Goal: Check status: Check status

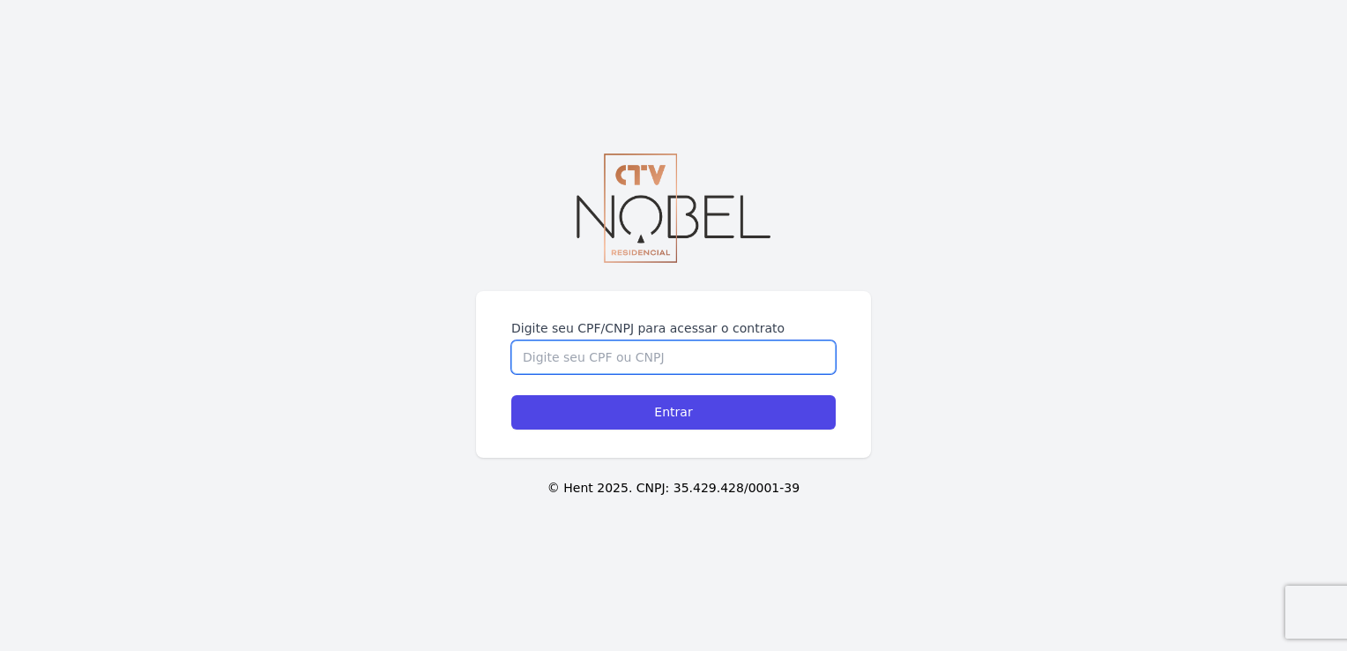
click at [570, 352] on input "Digite seu CPF/CNPJ para acessar o contrato" at bounding box center [673, 357] width 324 height 34
type input "11332186793"
click at [511, 395] on input "Entrar" at bounding box center [673, 412] width 324 height 34
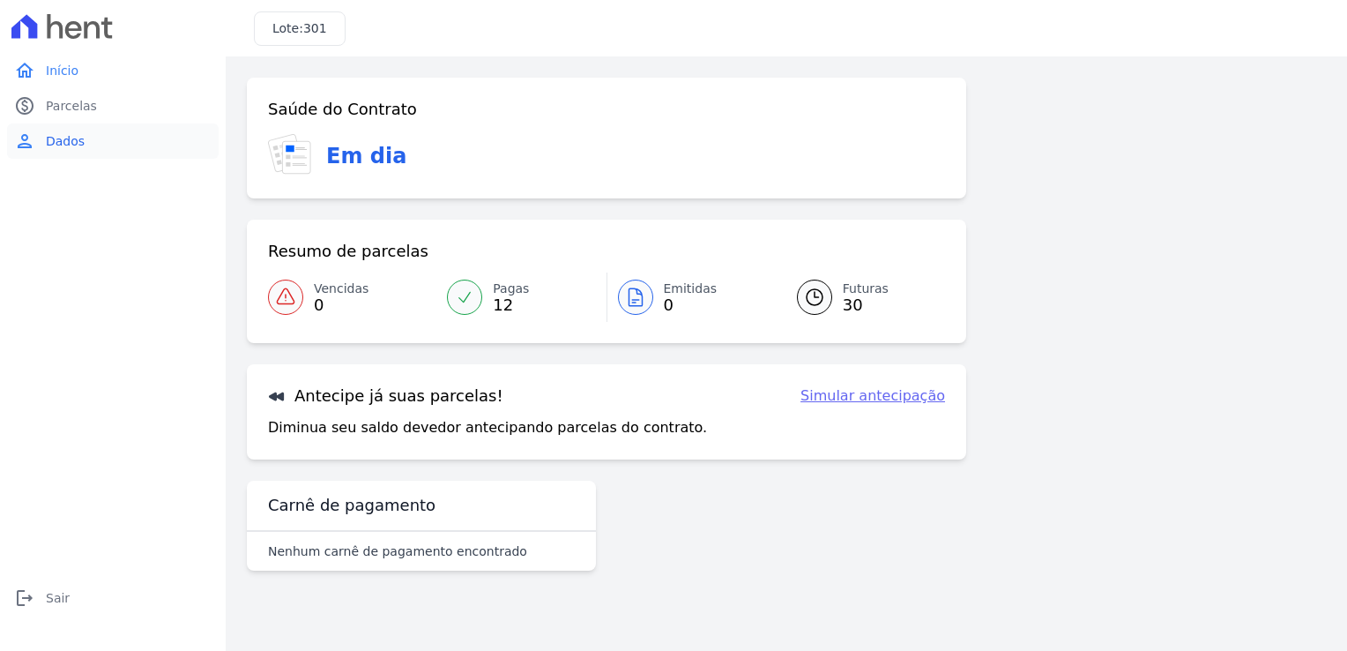
click at [67, 136] on span "Dados" at bounding box center [65, 141] width 39 height 18
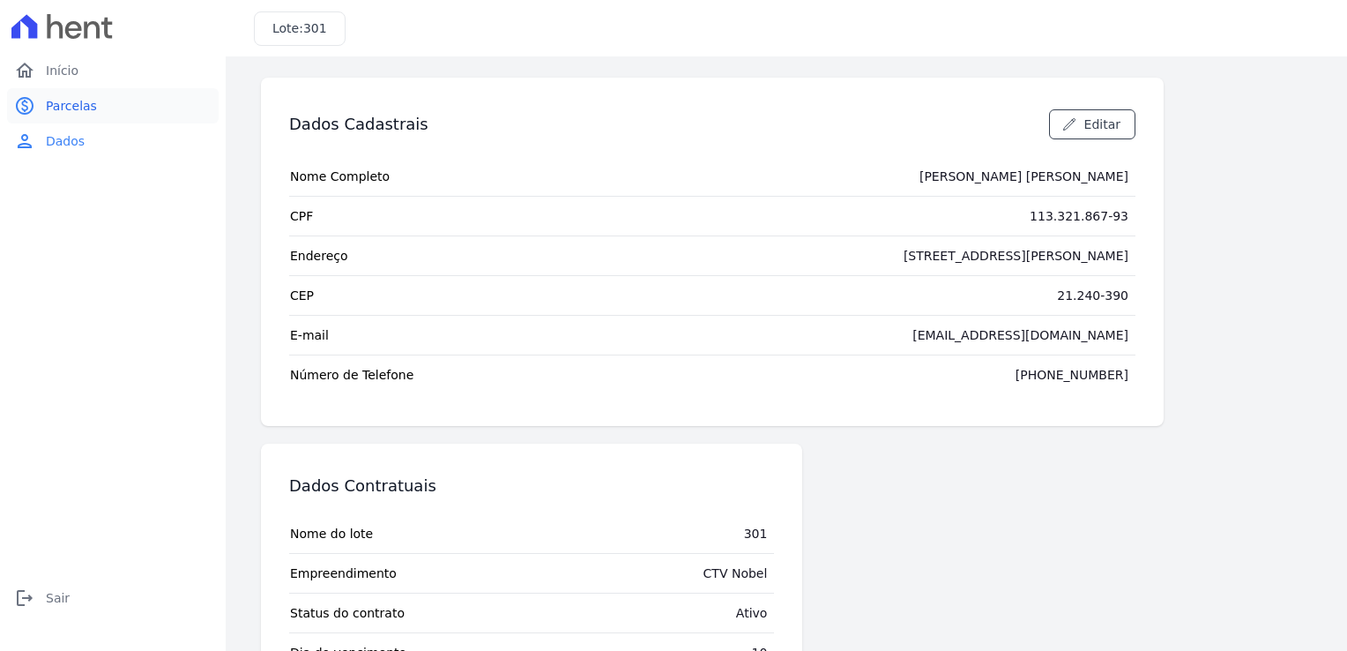
click at [63, 102] on span "Parcelas" at bounding box center [71, 106] width 51 height 18
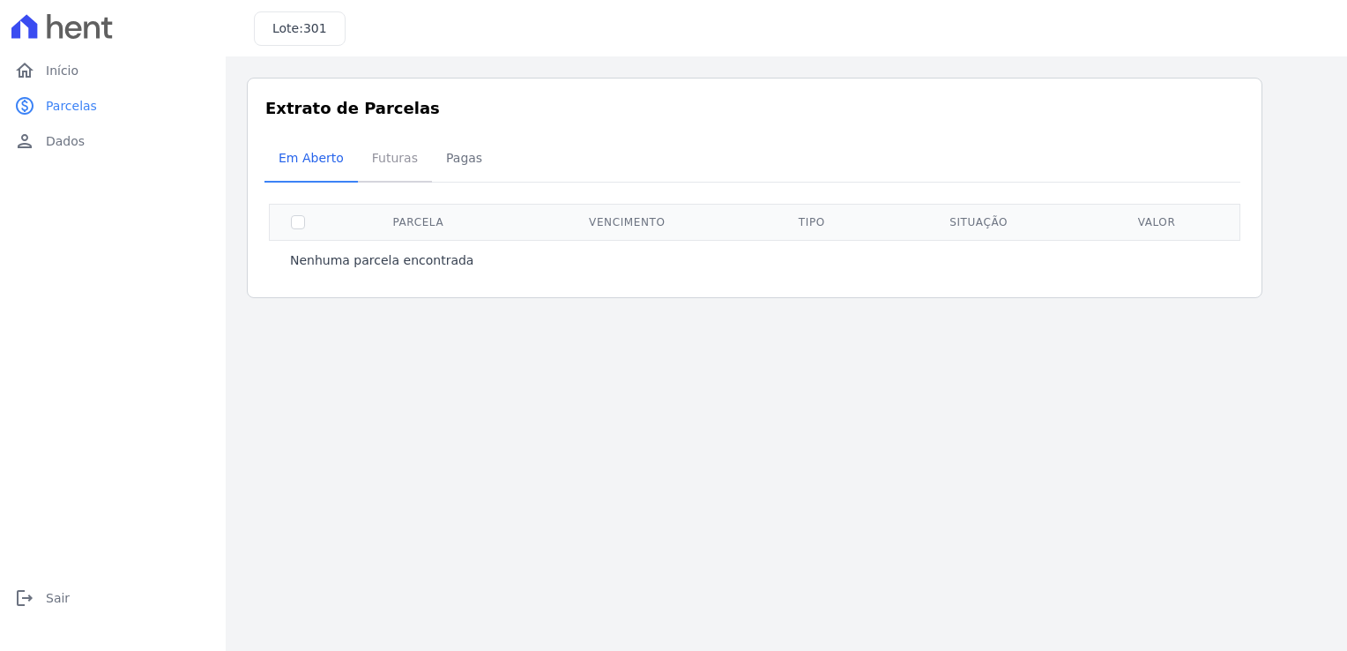
click at [379, 156] on span "Futuras" at bounding box center [395, 157] width 67 height 35
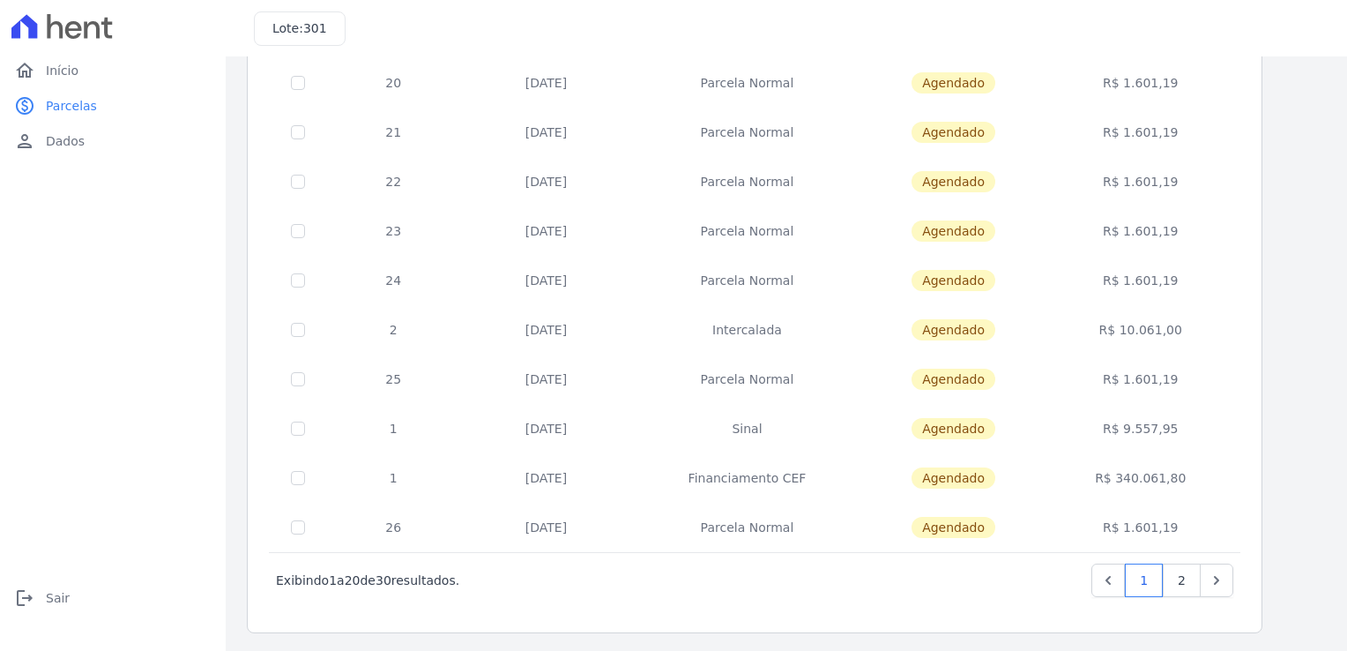
scroll to position [677, 0]
click at [1181, 578] on link "2" at bounding box center [1182, 580] width 38 height 34
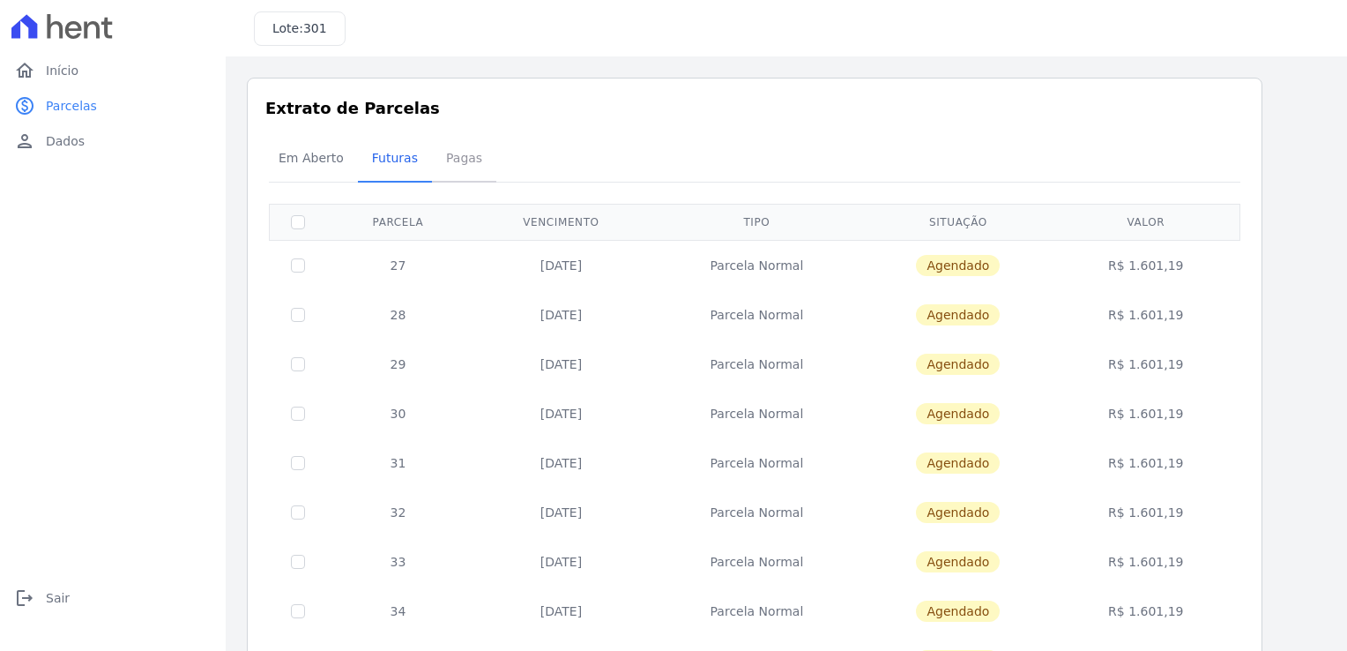
click at [473, 160] on span "Pagas" at bounding box center [464, 157] width 57 height 35
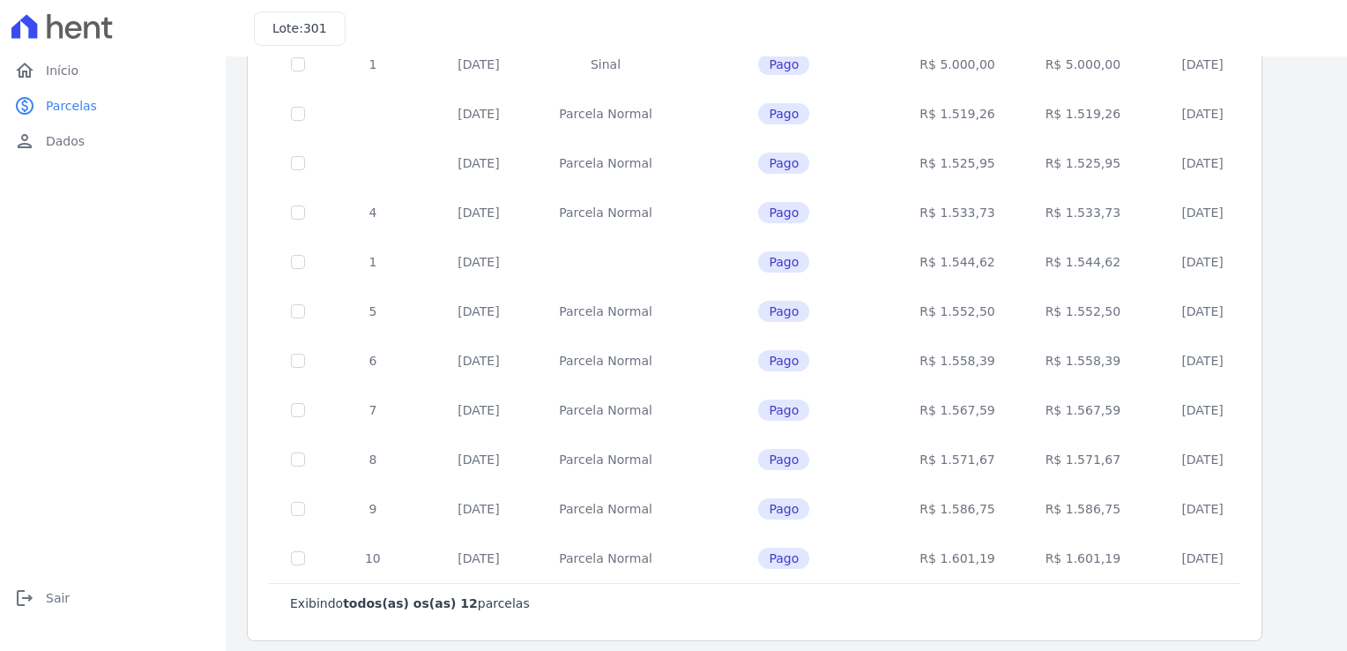
scroll to position [273, 0]
